Goal: Task Accomplishment & Management: Use online tool/utility

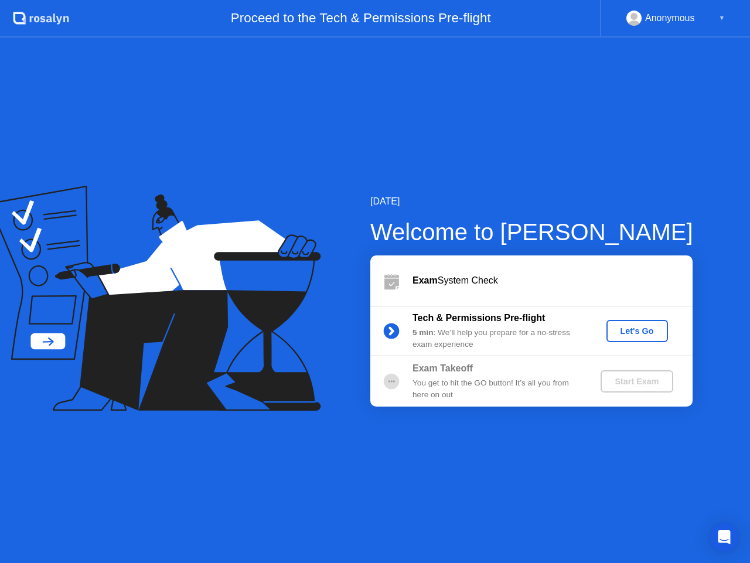
click at [648, 330] on div "Let's Go" at bounding box center [637, 330] width 52 height 9
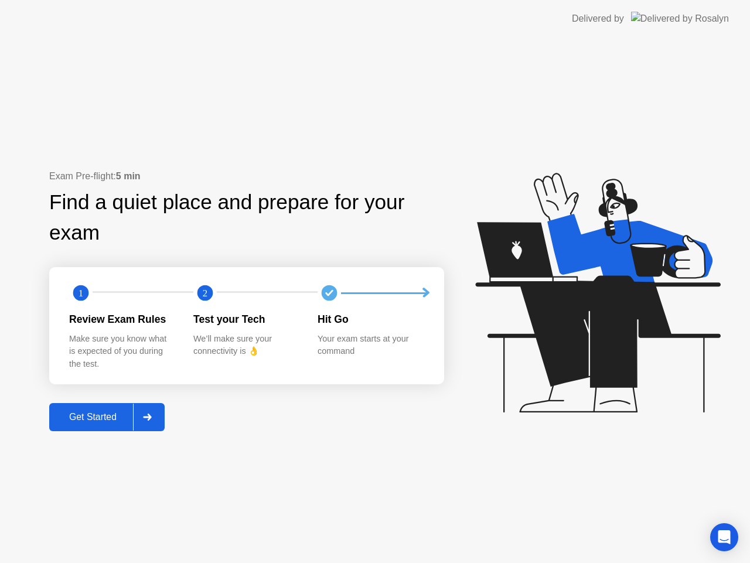
click at [99, 419] on div "Get Started" at bounding box center [93, 417] width 80 height 11
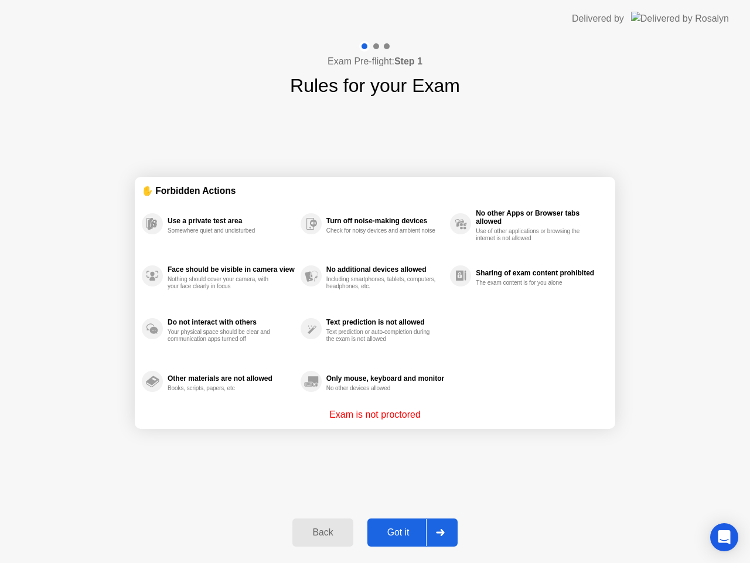
click at [406, 541] on button "Got it" at bounding box center [412, 532] width 90 height 28
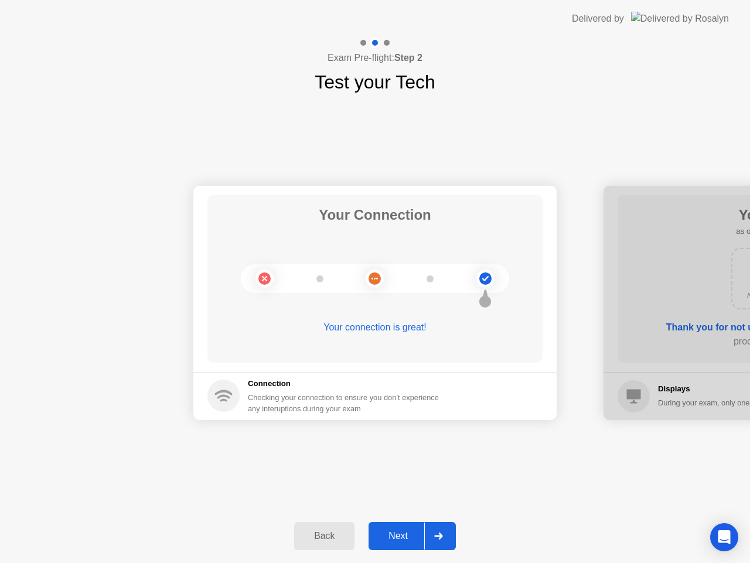
click at [408, 534] on div "Next" at bounding box center [398, 536] width 52 height 11
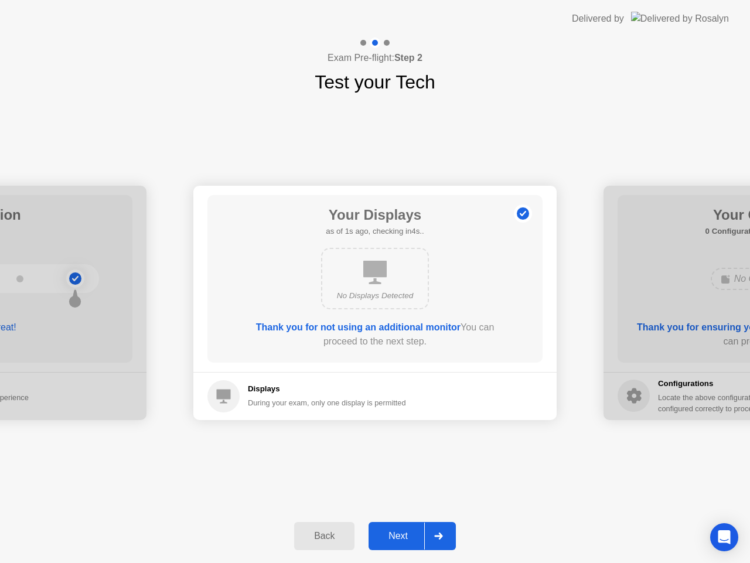
click at [393, 531] on div "Next" at bounding box center [398, 536] width 52 height 11
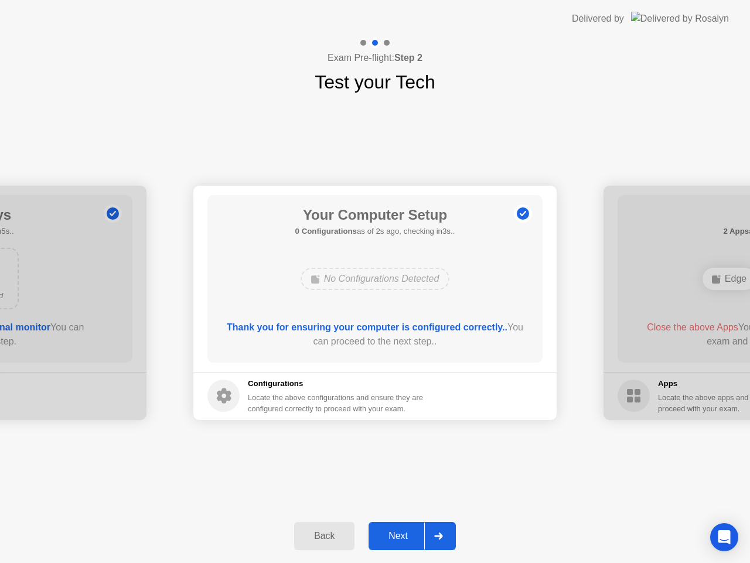
click at [404, 531] on div "Next" at bounding box center [398, 536] width 52 height 11
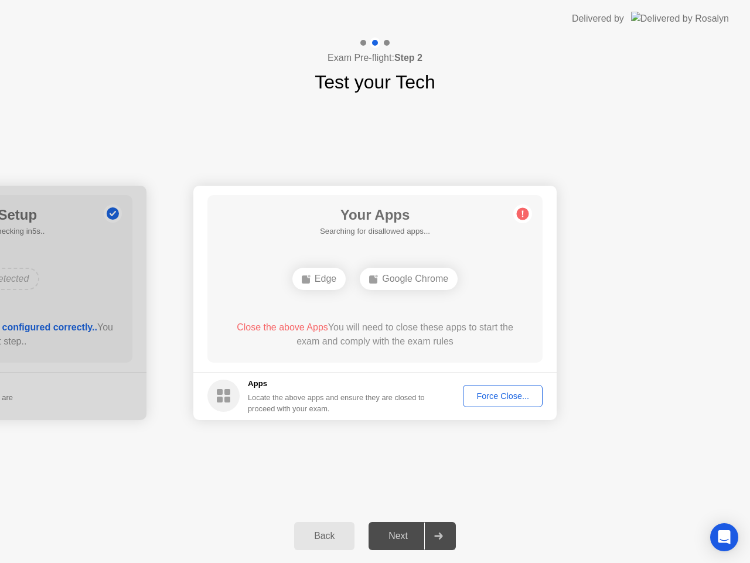
drag, startPoint x: 129, startPoint y: 373, endPoint x: 237, endPoint y: 384, distance: 108.9
click at [308, 329] on span "Close the above Apps" at bounding box center [282, 327] width 91 height 10
click at [512, 389] on button "Force Close..." at bounding box center [503, 396] width 80 height 22
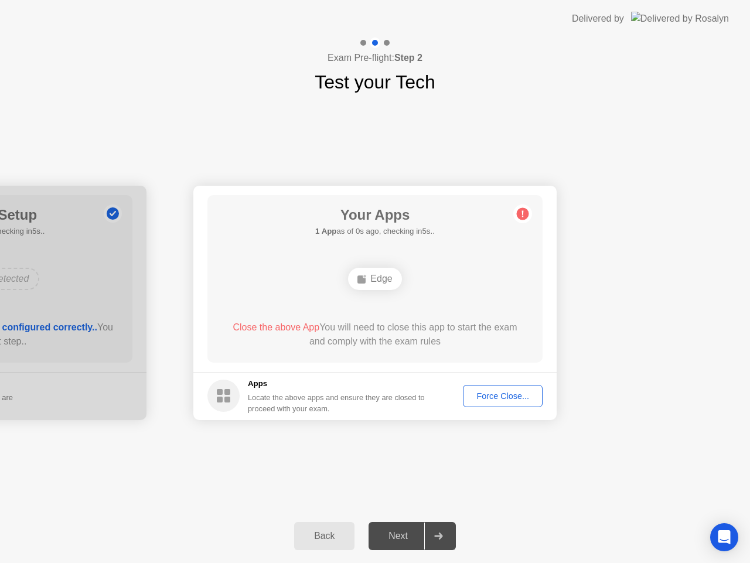
click at [487, 394] on div "Force Close..." at bounding box center [502, 395] width 71 height 9
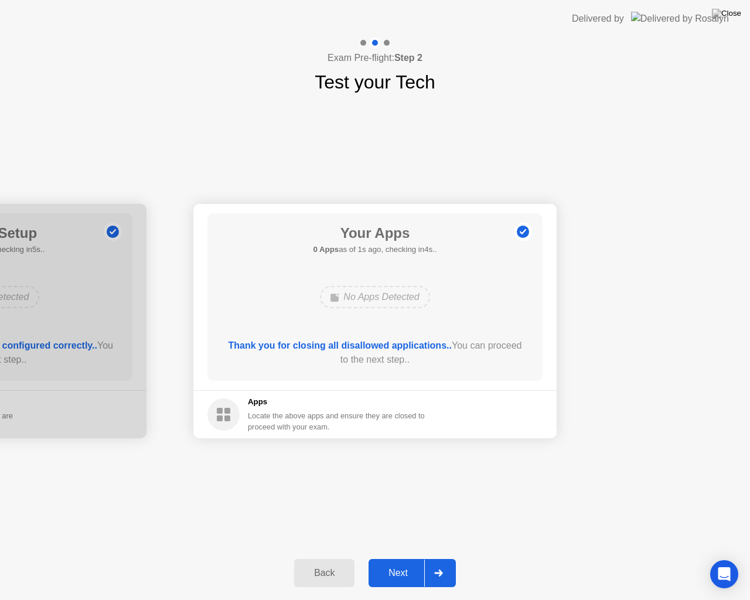
click at [391, 562] on button "Next" at bounding box center [411, 573] width 87 height 28
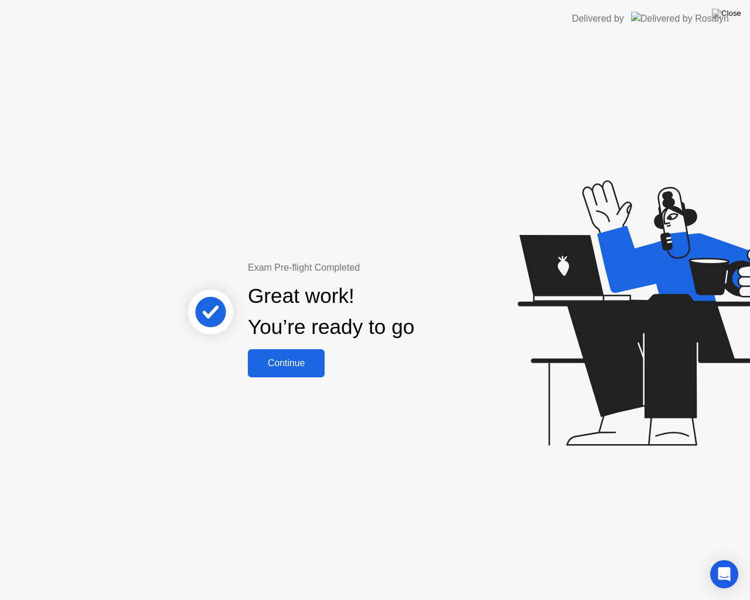
click at [295, 361] on div "Continue" at bounding box center [286, 363] width 70 height 11
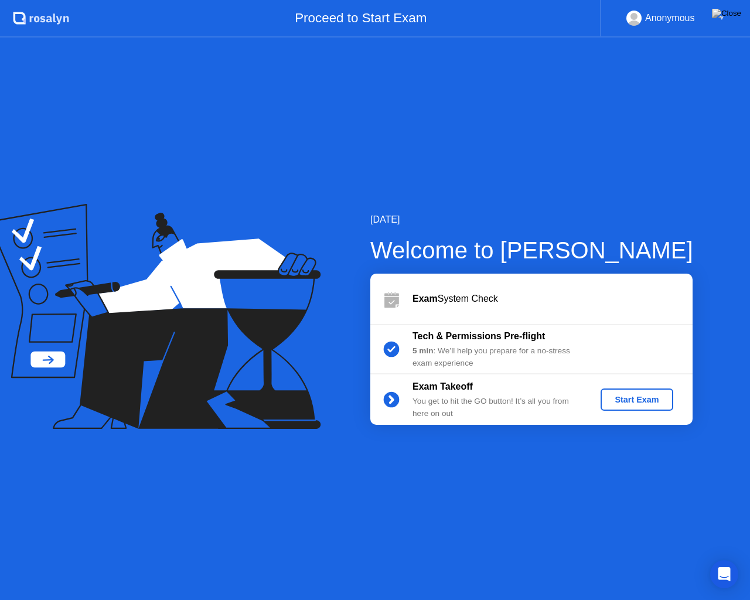
click at [624, 402] on div "Start Exam" at bounding box center [636, 399] width 63 height 9
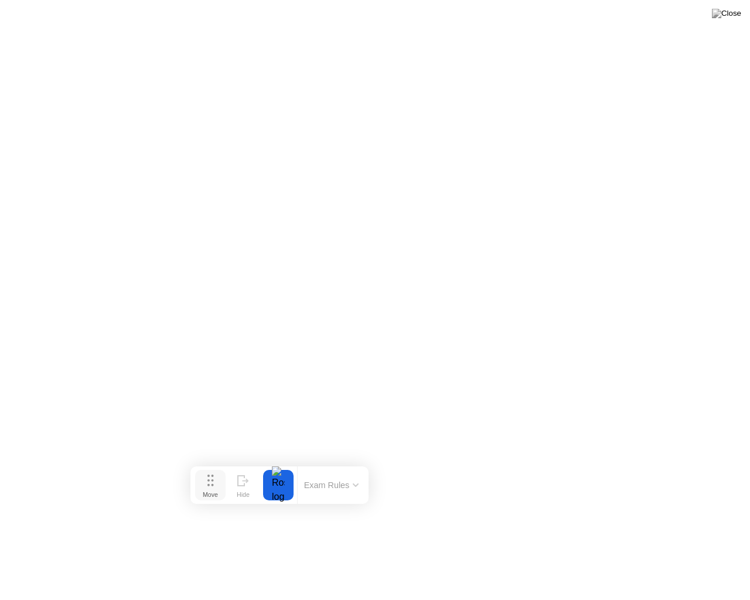
drag, startPoint x: 300, startPoint y: 586, endPoint x: 204, endPoint y: 490, distance: 135.4
click at [204, 491] on div "Move" at bounding box center [210, 494] width 15 height 7
click at [274, 487] on div at bounding box center [278, 485] width 25 height 30
click at [335, 487] on button "Exam Rules" at bounding box center [331, 485] width 62 height 11
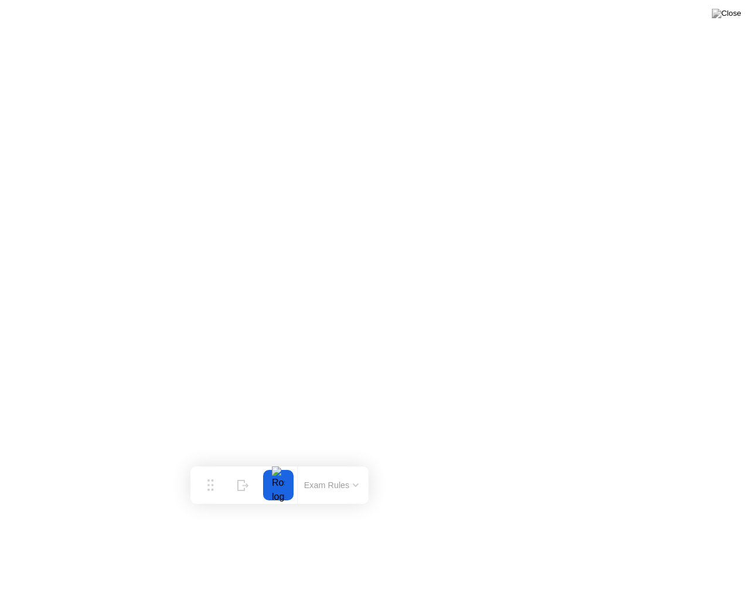
click at [334, 487] on button "Exam Rules" at bounding box center [331, 485] width 62 height 11
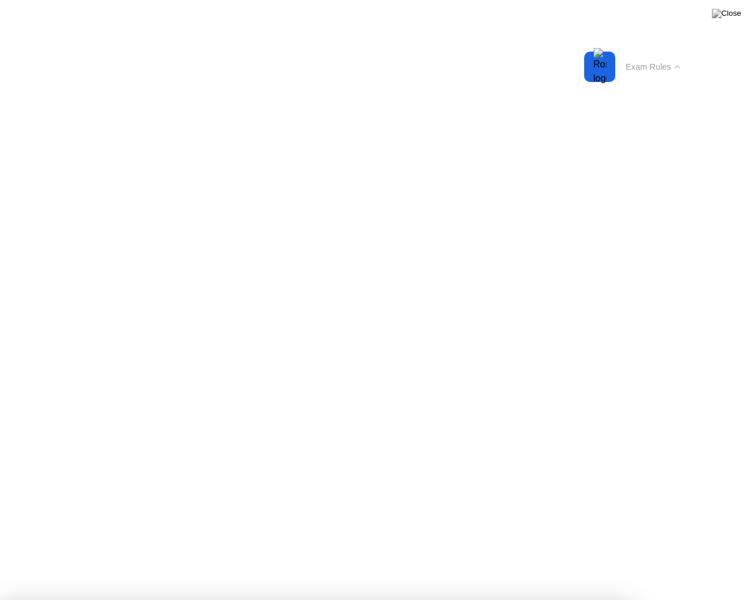
click at [678, 63] on button "Exam Rules" at bounding box center [653, 67] width 62 height 11
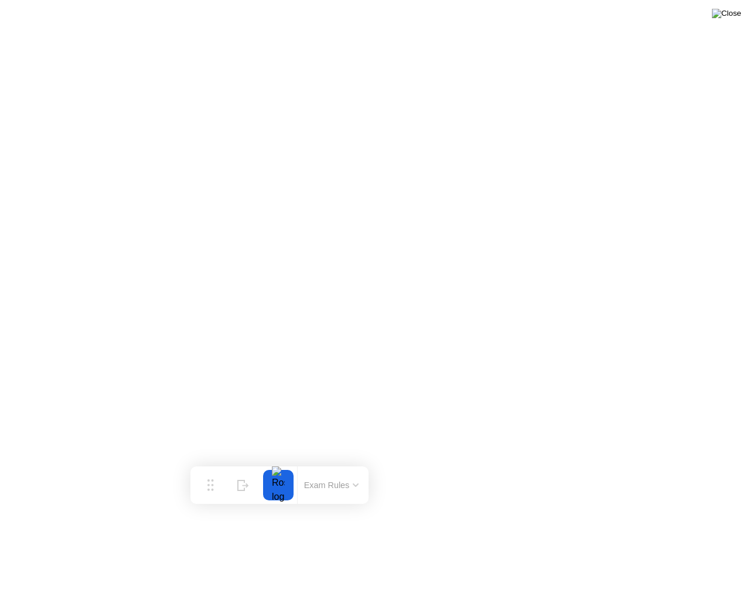
click at [733, 18] on img at bounding box center [726, 13] width 29 height 9
click at [725, 17] on button at bounding box center [726, 13] width 35 height 15
click at [734, 14] on img at bounding box center [726, 13] width 29 height 9
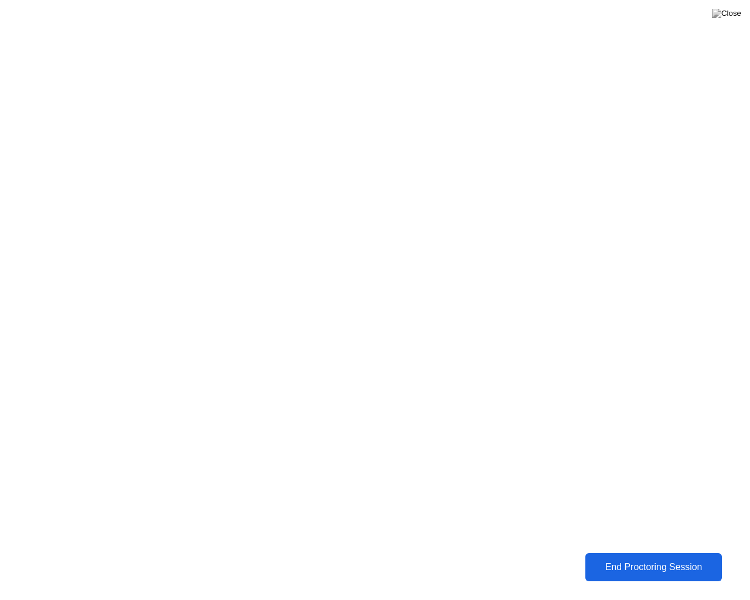
click at [675, 562] on div "End Proctoring Session" at bounding box center [653, 567] width 129 height 11
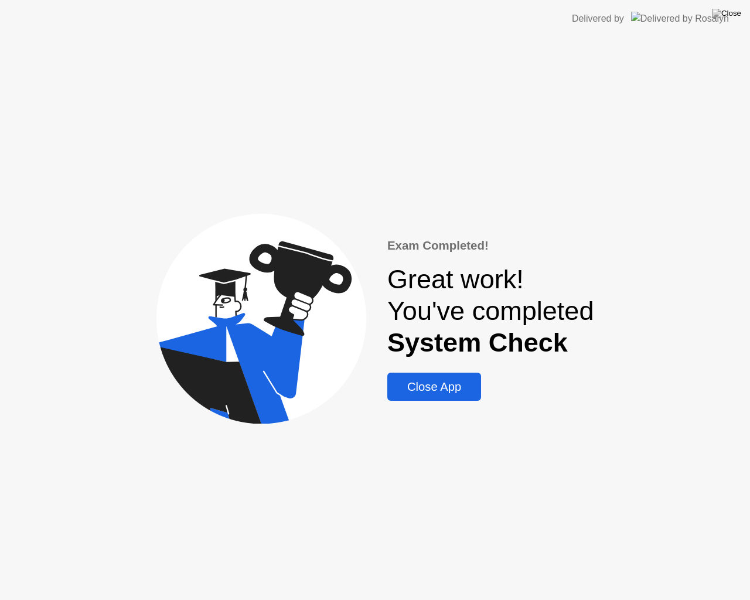
click at [443, 390] on div "Close App" at bounding box center [434, 386] width 87 height 13
